Goal: Navigation & Orientation: Find specific page/section

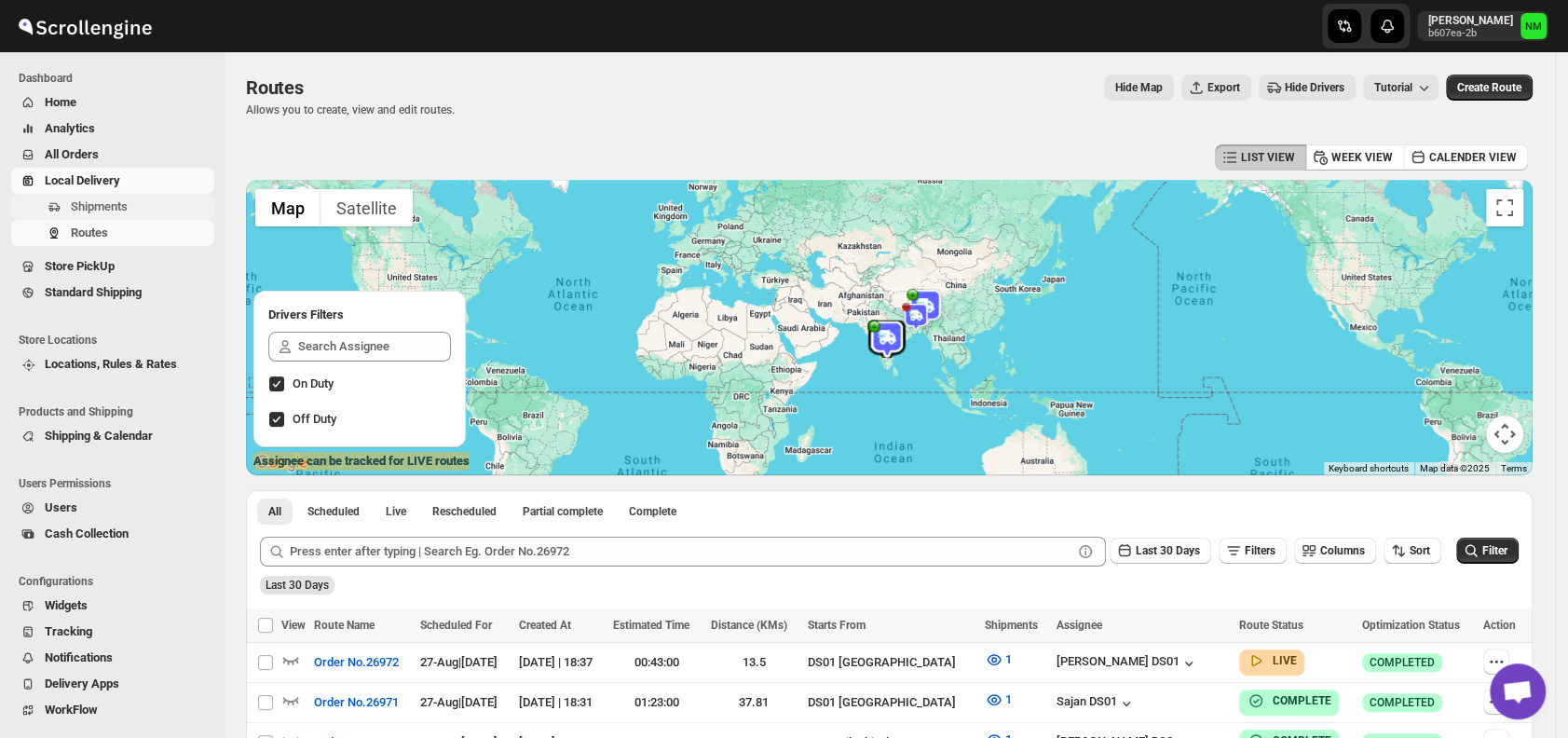
click at [118, 209] on span "Shipments" at bounding box center [99, 206] width 57 height 14
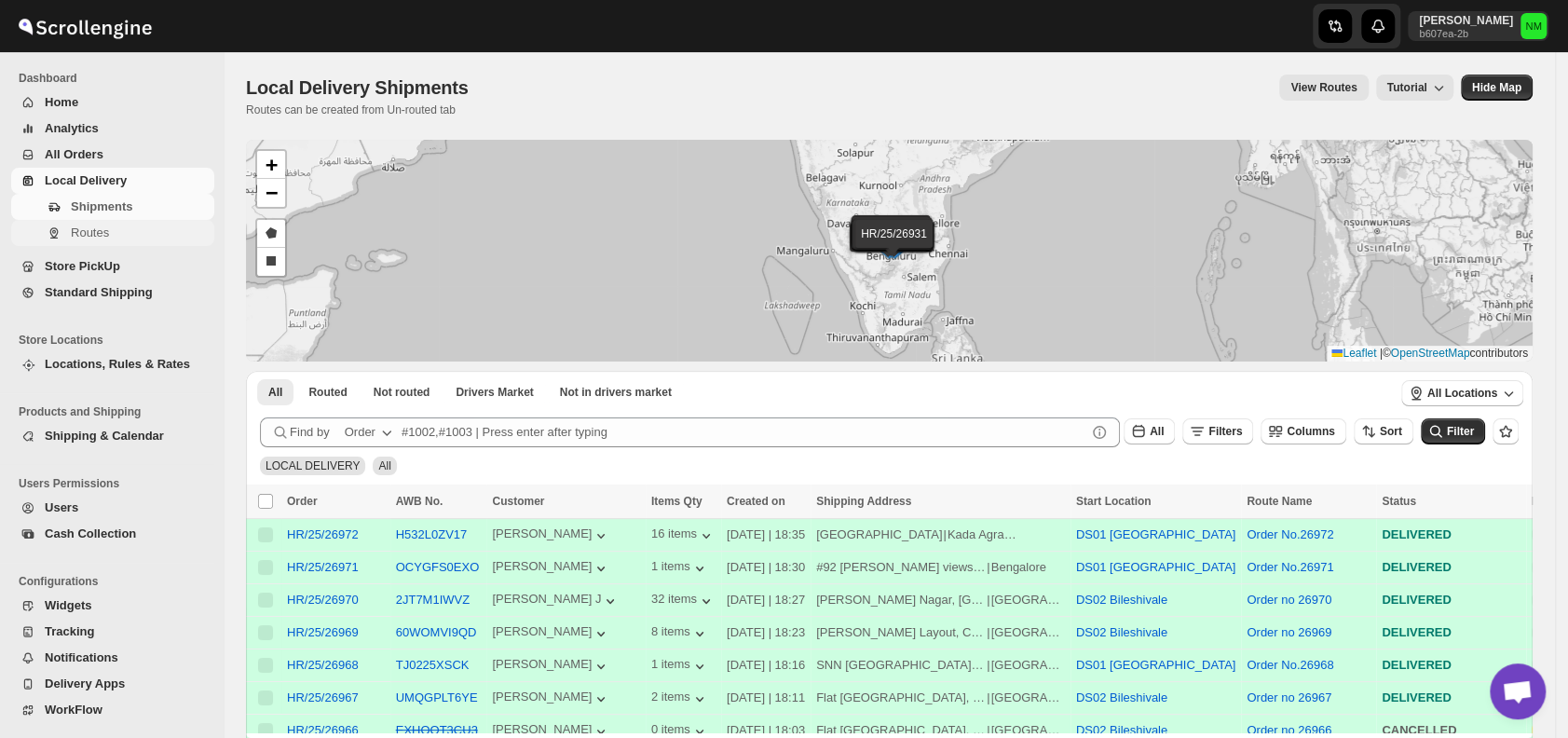
click at [97, 237] on span "Routes" at bounding box center [90, 232] width 38 height 14
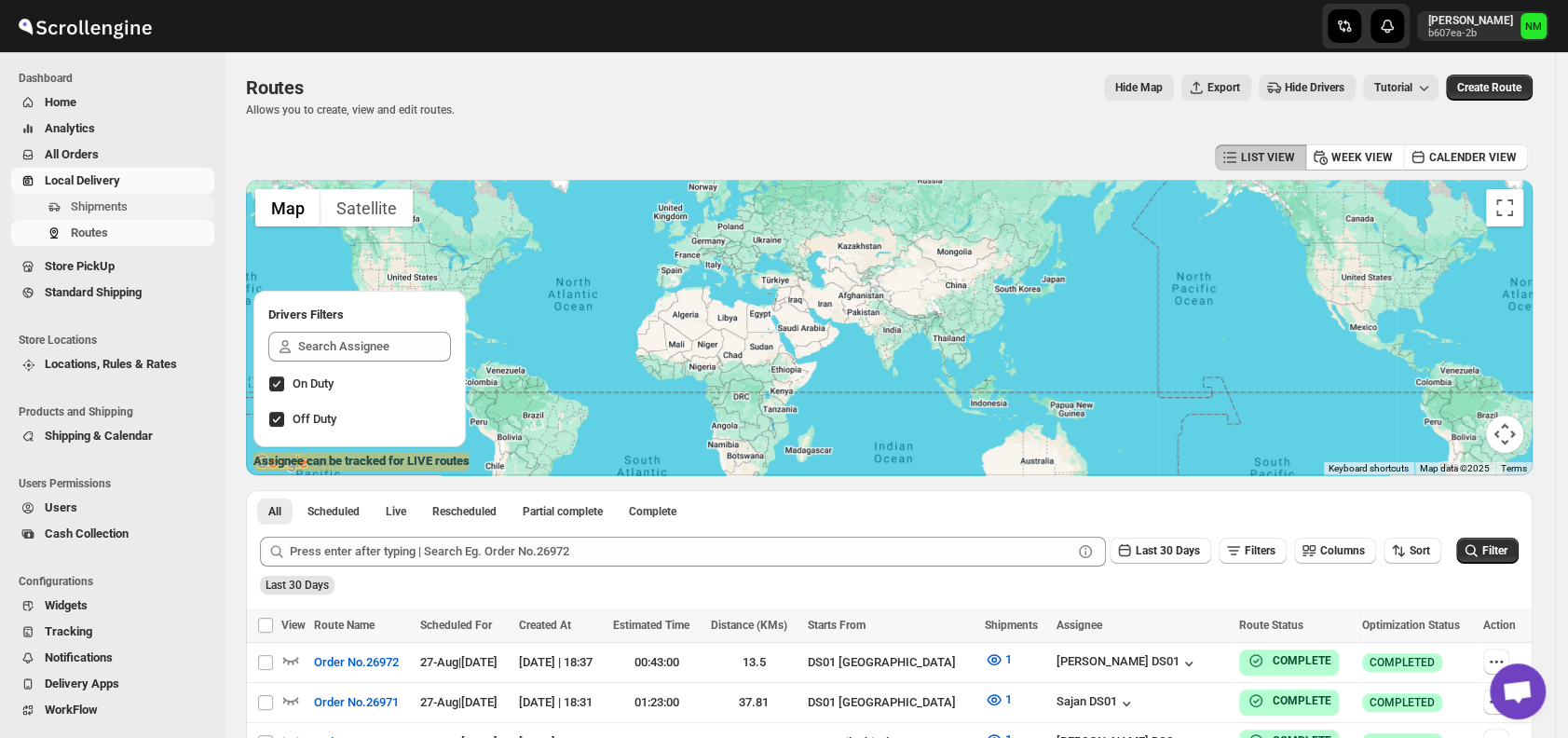
click at [94, 203] on span "Shipments" at bounding box center [99, 206] width 57 height 14
